Goal: Information Seeking & Learning: Check status

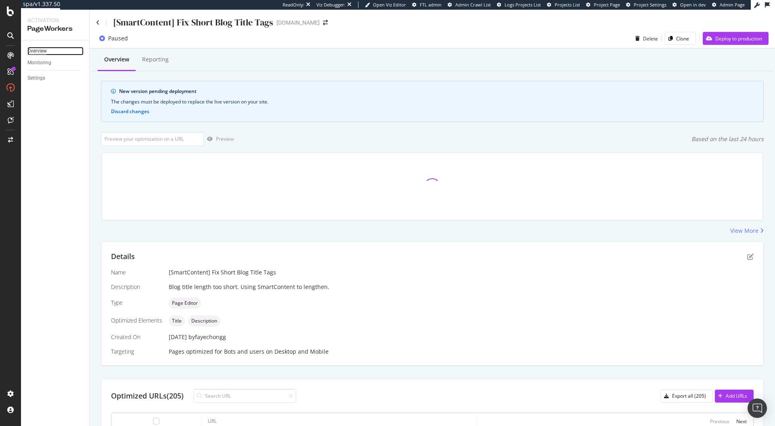
click at [42, 53] on div "Overview" at bounding box center [36, 51] width 19 height 8
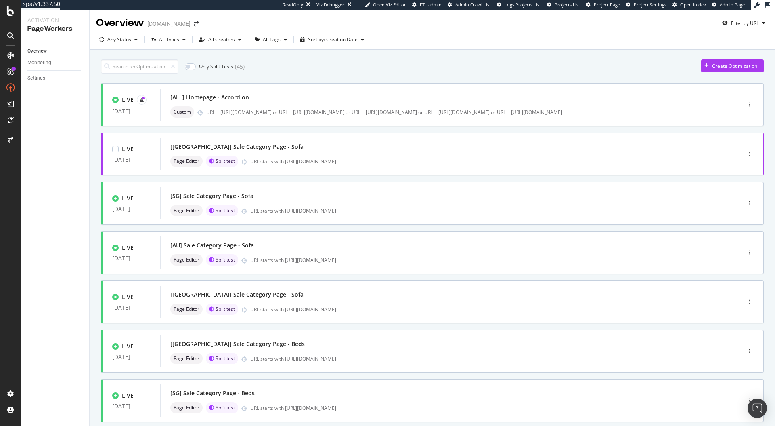
click at [365, 154] on div "[[GEOGRAPHIC_DATA]] Sale Category Page - Sofa Page Editor Split test URL starts…" at bounding box center [438, 154] width 537 height 26
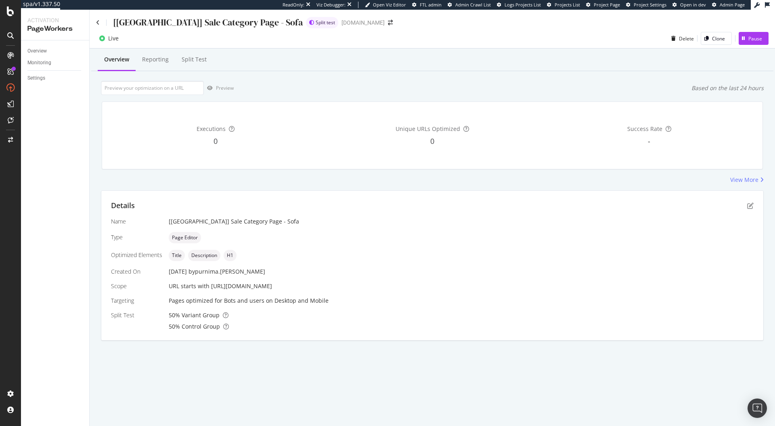
drag, startPoint x: 210, startPoint y: 287, endPoint x: 326, endPoint y: 284, distance: 116.4
click at [326, 284] on div "URL starts with [URL][DOMAIN_NAME]" at bounding box center [461, 286] width 585 height 8
copy span "[URL][DOMAIN_NAME]"
click at [200, 304] on div "Pages optimized for Bots and users on Desktop and Mobile" at bounding box center [461, 300] width 585 height 8
click at [99, 23] on icon at bounding box center [98, 23] width 4 height 6
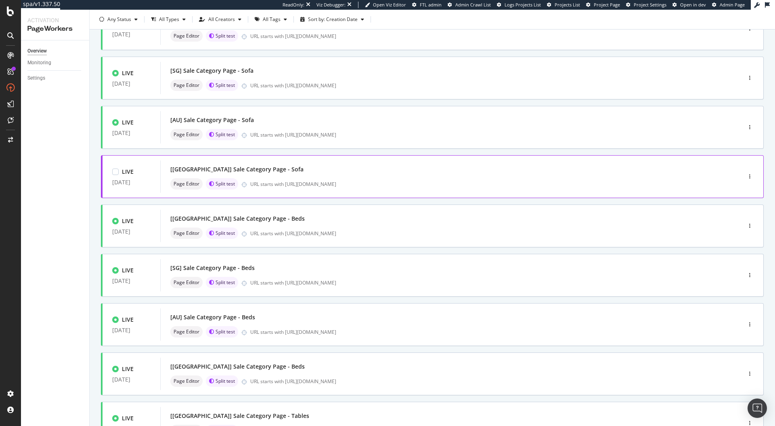
scroll to position [196, 0]
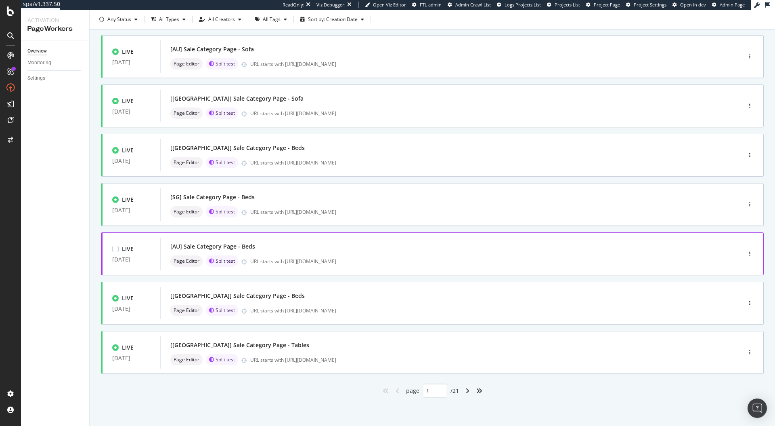
click at [302, 250] on div "[AU] Sale Category Page - Beds" at bounding box center [438, 246] width 537 height 11
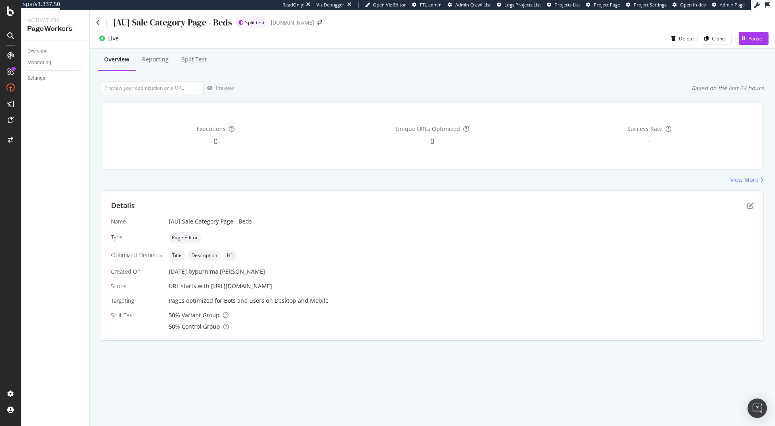
drag, startPoint x: 210, startPoint y: 284, endPoint x: 333, endPoint y: 284, distance: 122.8
click at [333, 284] on div "URL starts with [URL][DOMAIN_NAME]" at bounding box center [461, 286] width 585 height 8
copy span "[URL][DOMAIN_NAME]"
click at [98, 20] on icon at bounding box center [98, 23] width 4 height 6
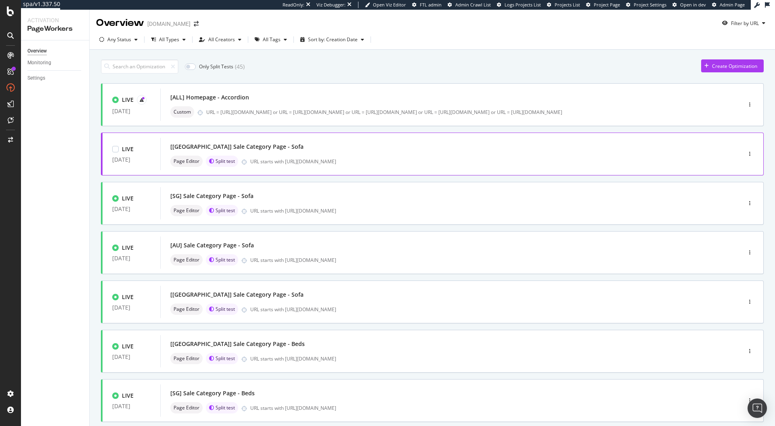
click at [305, 151] on div "[[GEOGRAPHIC_DATA]] Sale Category Page - Sofa" at bounding box center [438, 146] width 537 height 11
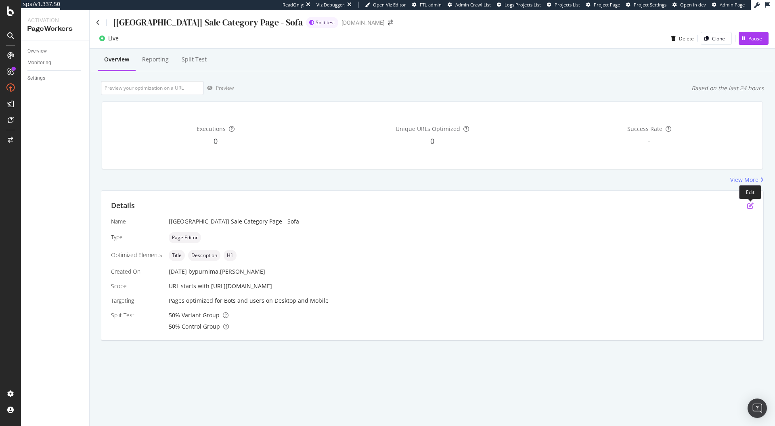
click at [752, 204] on icon "pen-to-square" at bounding box center [751, 205] width 6 height 6
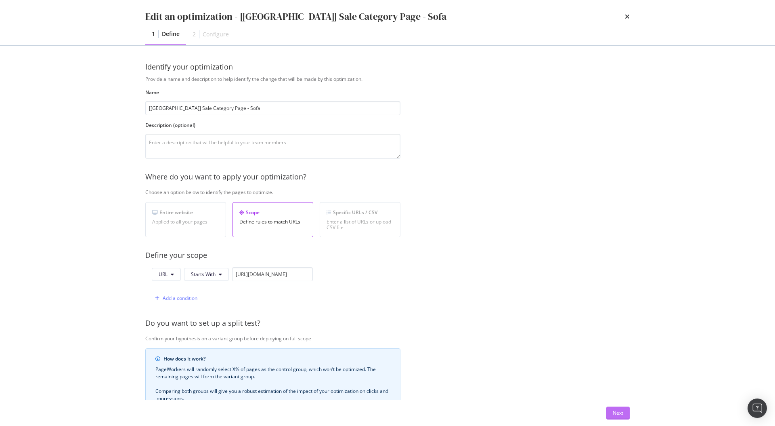
click at [622, 417] on div "Next" at bounding box center [618, 413] width 11 height 12
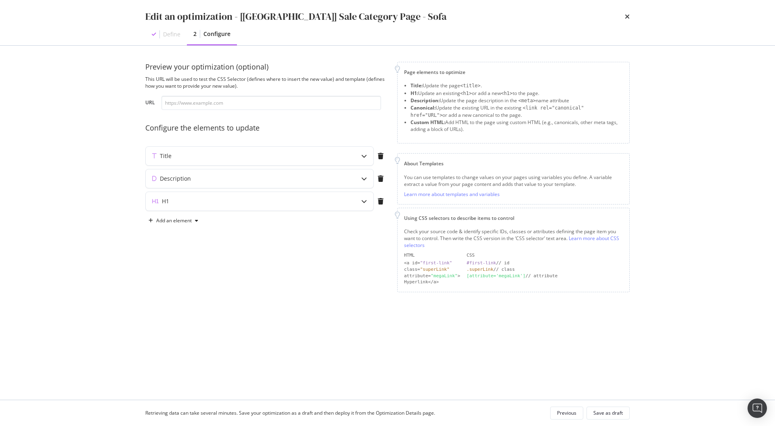
click at [259, 167] on div "Title" at bounding box center [266, 157] width 242 height 23
click at [261, 176] on div "Description" at bounding box center [244, 178] width 196 height 8
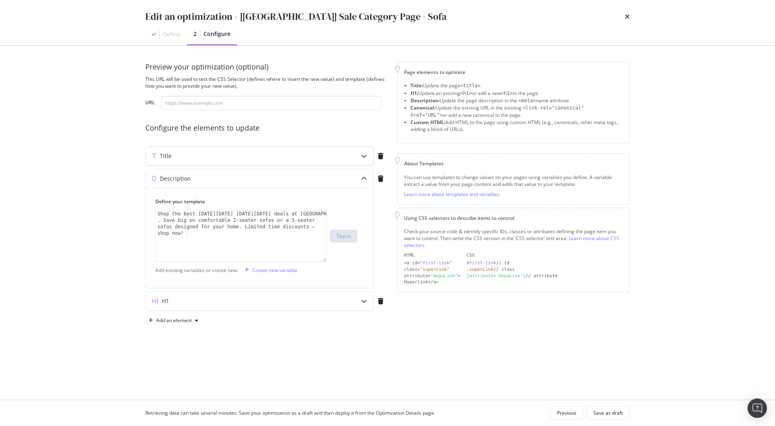
click at [266, 160] on div "Title" at bounding box center [260, 156] width 228 height 19
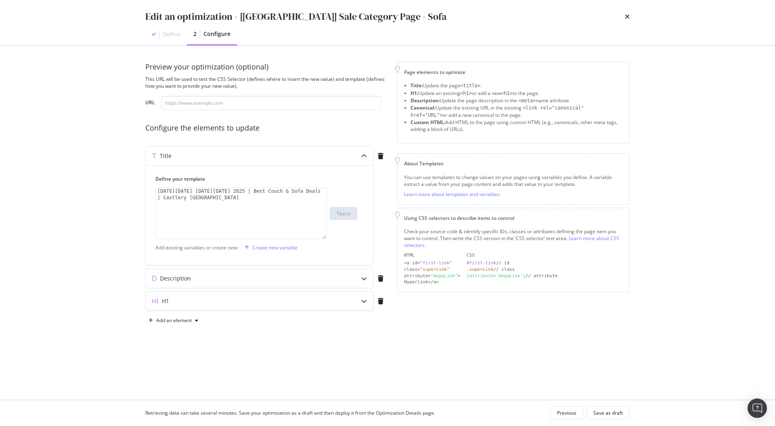
click at [267, 300] on div "H1" at bounding box center [244, 301] width 196 height 8
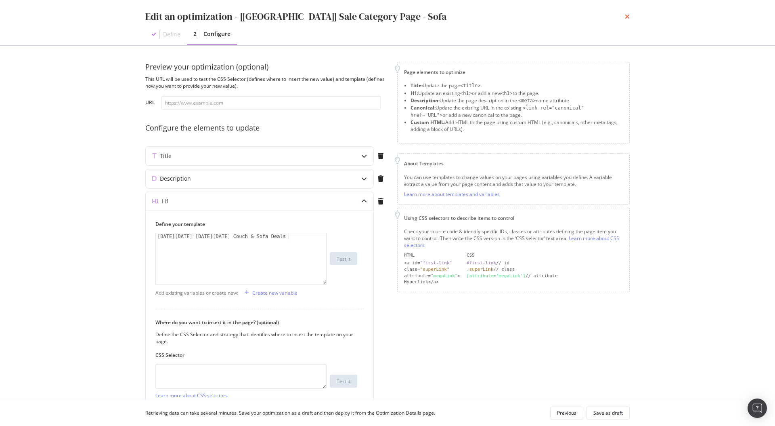
click at [627, 17] on icon "times" at bounding box center [627, 16] width 5 height 6
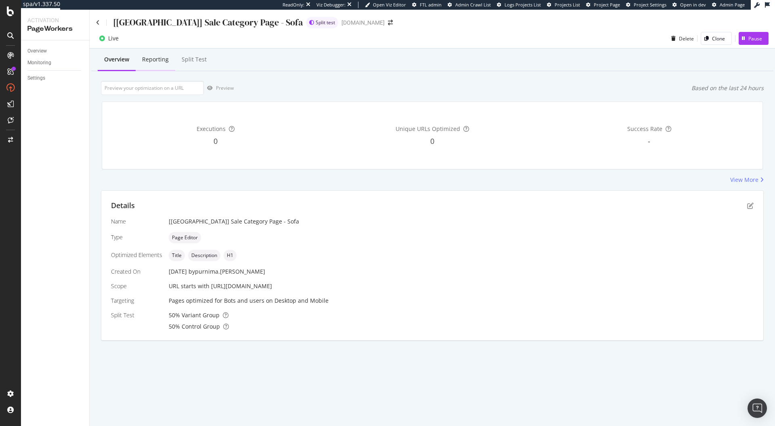
click at [154, 63] on div "Reporting" at bounding box center [156, 60] width 40 height 22
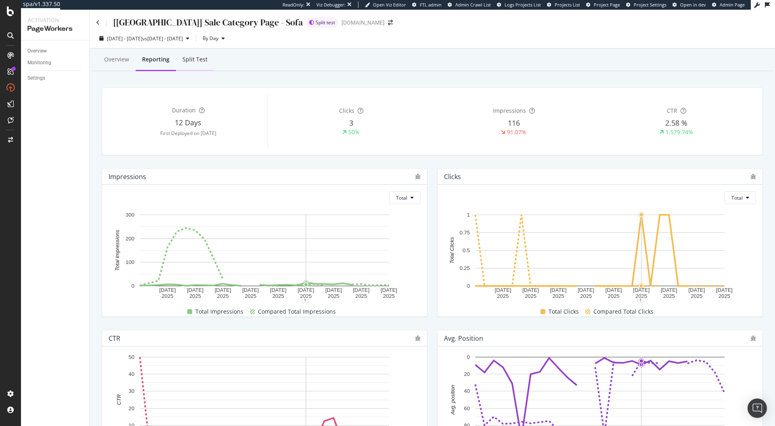
click at [195, 61] on div "Split Test" at bounding box center [195, 59] width 25 height 8
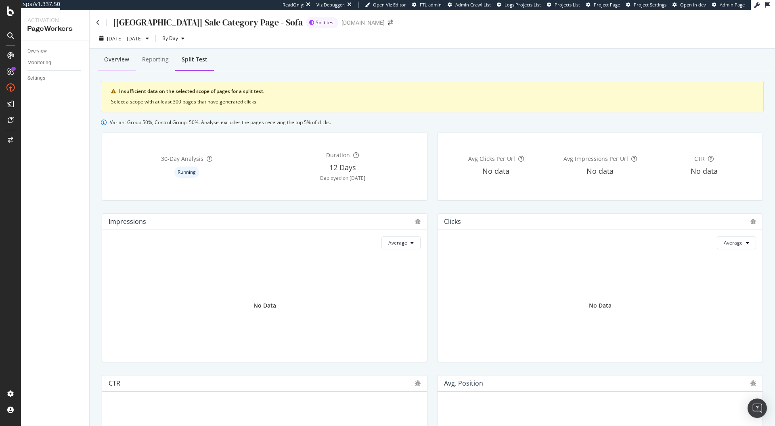
click at [116, 59] on div "Overview" at bounding box center [116, 59] width 25 height 8
